Goal: Find contact information: Find contact information

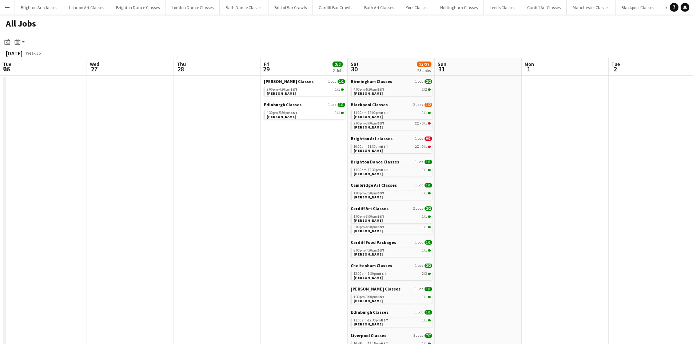
scroll to position [0, 250]
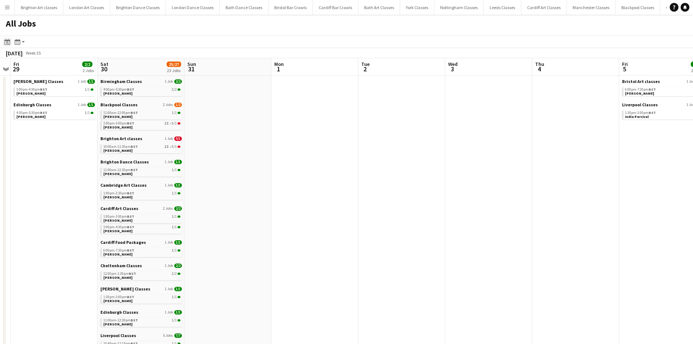
click at [7, 43] on icon at bounding box center [7, 42] width 3 height 3
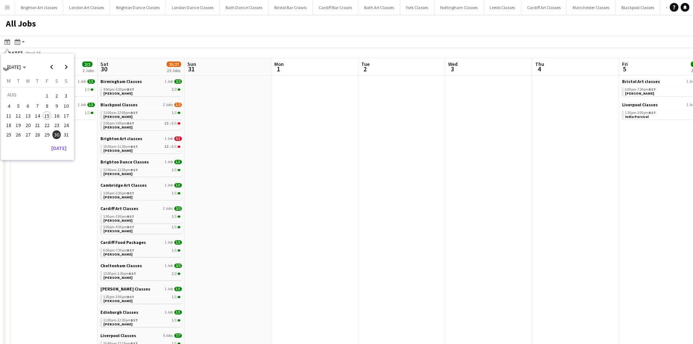
click at [58, 126] on span "23" at bounding box center [56, 125] width 9 height 9
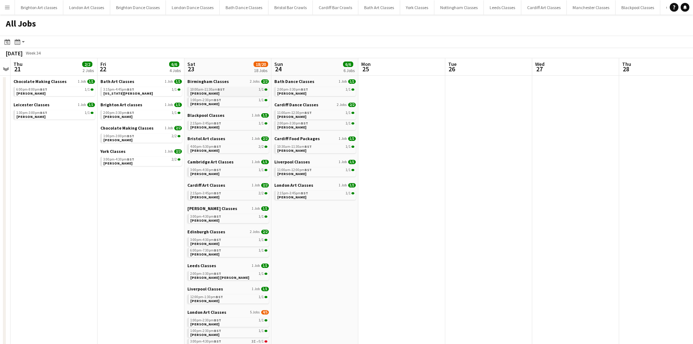
click at [235, 92] on link "10:00am-11:30am BST 1/1 Natalie Jones" at bounding box center [228, 91] width 77 height 8
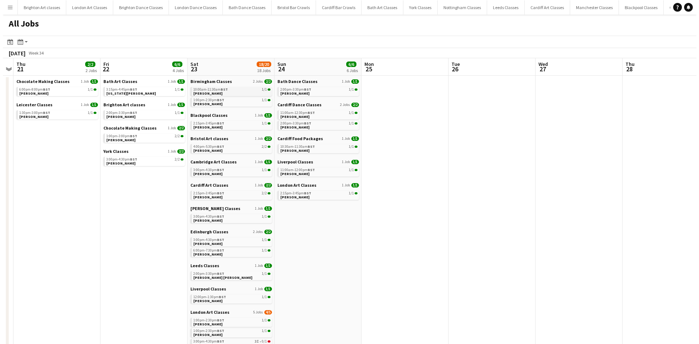
scroll to position [0, 251]
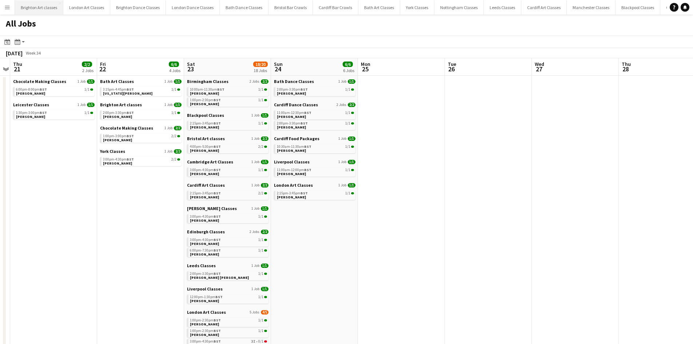
click at [8, 7] on app-icon "Menu" at bounding box center [7, 7] width 6 height 6
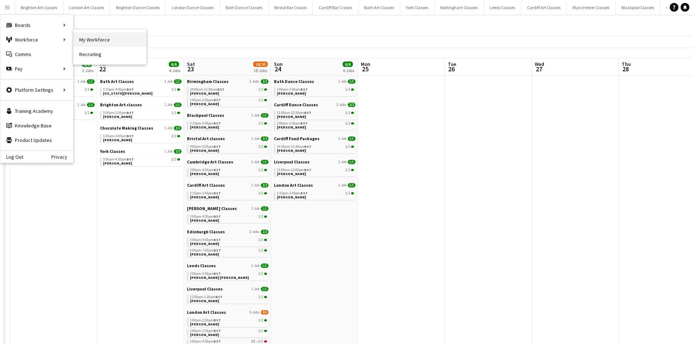
click at [83, 44] on link "My Workforce" at bounding box center [110, 39] width 73 height 15
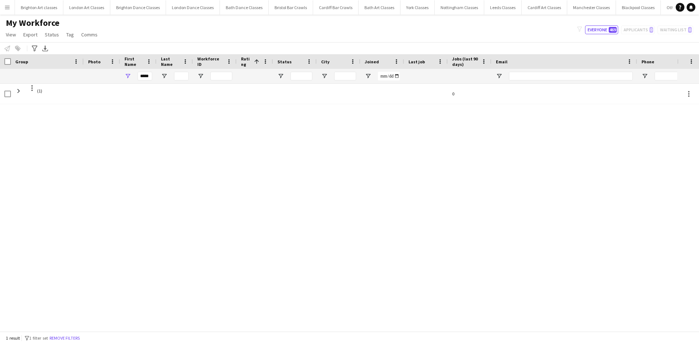
click at [135, 77] on div "*****" at bounding box center [138, 76] width 36 height 15
drag, startPoint x: 139, startPoint y: 75, endPoint x: 202, endPoint y: 79, distance: 63.1
click at [199, 79] on div "*****" at bounding box center [425, 76] width 851 height 15
type input "*******"
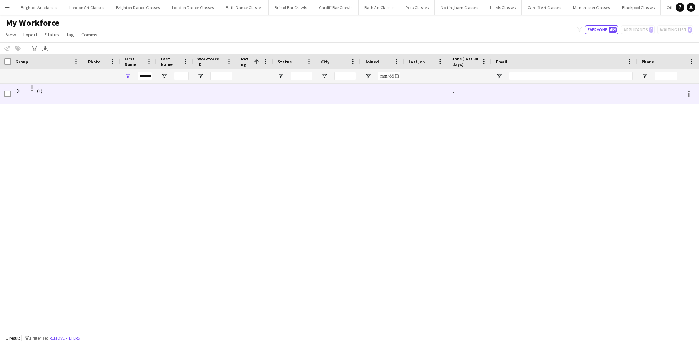
click at [92, 90] on div at bounding box center [102, 94] width 36 height 20
click at [22, 88] on span "(1)" at bounding box center [47, 91] width 64 height 14
click at [21, 92] on span at bounding box center [18, 91] width 7 height 7
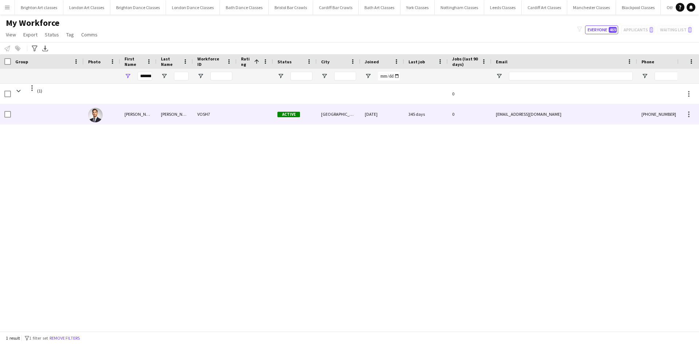
drag, startPoint x: 540, startPoint y: 118, endPoint x: 485, endPoint y: 116, distance: 55.0
click at [485, 116] on div "Giovanni Di Frisco VOSH7 Active London 04-06-2024 345 days 0 difrisco@hotmail.i…" at bounding box center [425, 114] width 851 height 20
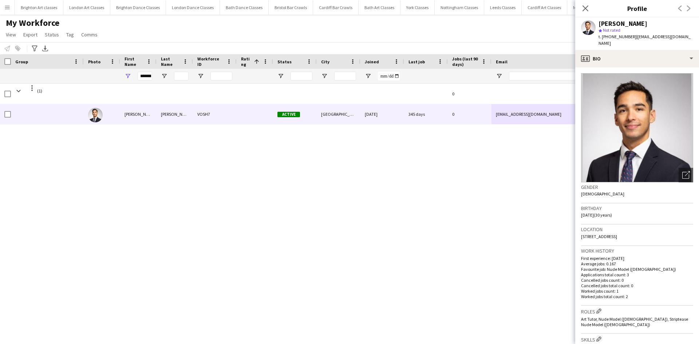
drag, startPoint x: 674, startPoint y: 33, endPoint x: 654, endPoint y: 37, distance: 20.1
click at [654, 37] on app-profile-header "Giovanni Di Frisco star Not rated t. +447506858892 | difrisco@hotmail.it" at bounding box center [637, 33] width 124 height 32
click at [681, 38] on app-profile-header "Giovanni Di Frisco star Not rated t. +447506858892 | difrisco@hotmail.it" at bounding box center [637, 33] width 124 height 32
drag, startPoint x: 677, startPoint y: 32, endPoint x: 660, endPoint y: 35, distance: 17.4
click at [660, 35] on app-profile-header "Giovanni Di Frisco star Not rated t. +447506858892 | difrisco@hotmail.it" at bounding box center [637, 33] width 124 height 32
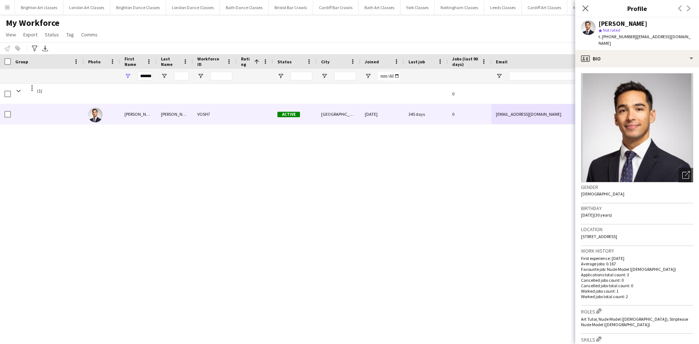
click at [672, 36] on div "Giovanni Di Frisco star Not rated t. +447506858892 | difrisco@hotmail.it" at bounding box center [637, 33] width 124 height 32
drag, startPoint x: 657, startPoint y: 37, endPoint x: 635, endPoint y: 40, distance: 22.7
click at [635, 40] on div "Giovanni Di Frisco star Not rated t. +447506858892 | difrisco@hotmail.it" at bounding box center [637, 33] width 124 height 32
copy app-crew-profile "difrisco@hotmail.it profile"
click at [586, 11] on icon "Close pop-in" at bounding box center [585, 8] width 7 height 7
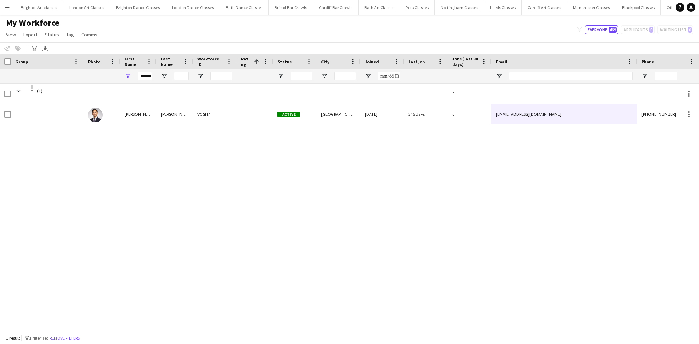
click at [136, 76] on div "*******" at bounding box center [138, 76] width 36 height 15
drag, startPoint x: 141, startPoint y: 76, endPoint x: 194, endPoint y: 77, distance: 53.9
click at [191, 77] on div "*******" at bounding box center [425, 76] width 851 height 15
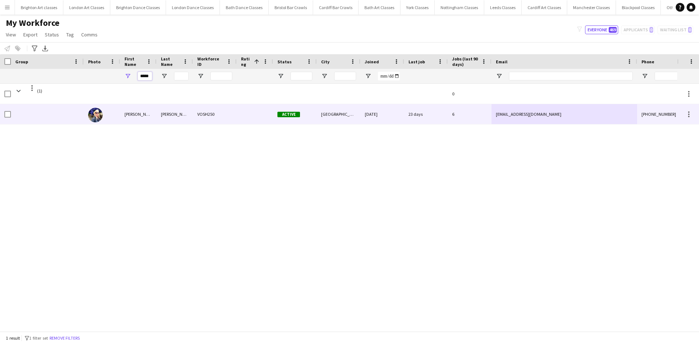
type input "*****"
drag, startPoint x: 154, startPoint y: 118, endPoint x: 170, endPoint y: 115, distance: 16.3
click at [153, 119] on div "Sally" at bounding box center [138, 114] width 36 height 20
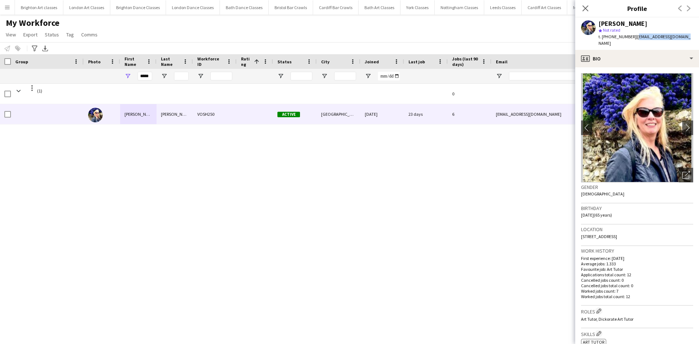
drag, startPoint x: 693, startPoint y: 36, endPoint x: 634, endPoint y: 37, distance: 59.0
click at [634, 37] on app-profile-header "Sally Charlton star Not rated t. +447748523448 | mirandam06@yahoo.co.uk" at bounding box center [637, 33] width 124 height 32
copy span "mirandam06@yahoo.co.uk"
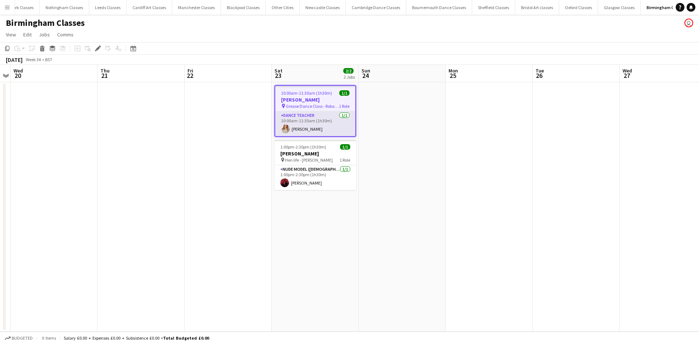
click at [310, 123] on app-card-role "Dance Teacher [DATE] 10:00am-11:30am (1h30m) [PERSON_NAME]" at bounding box center [315, 123] width 80 height 25
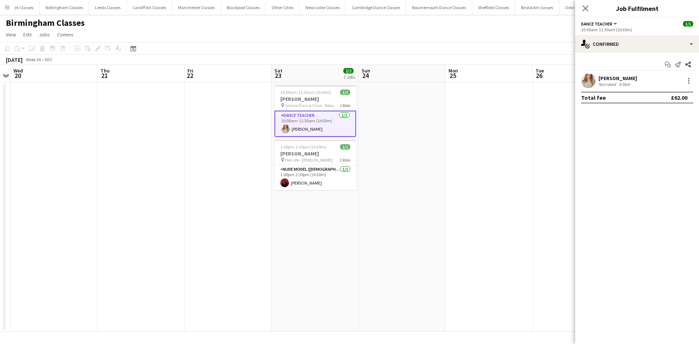
click at [602, 78] on div "[PERSON_NAME]" at bounding box center [617, 78] width 39 height 7
